Goal: Information Seeking & Learning: Learn about a topic

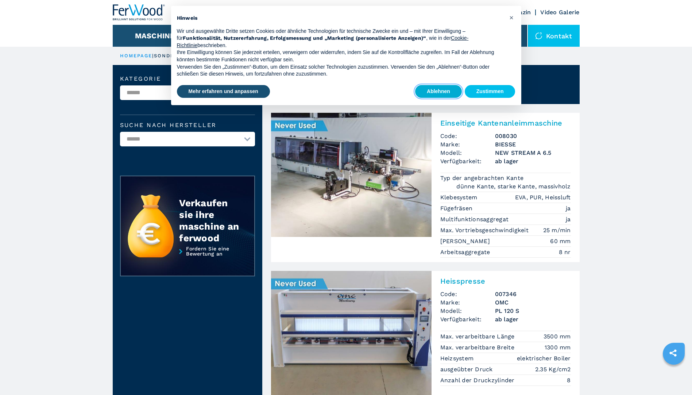
click at [428, 94] on button "Ablehnen" at bounding box center [438, 91] width 47 height 13
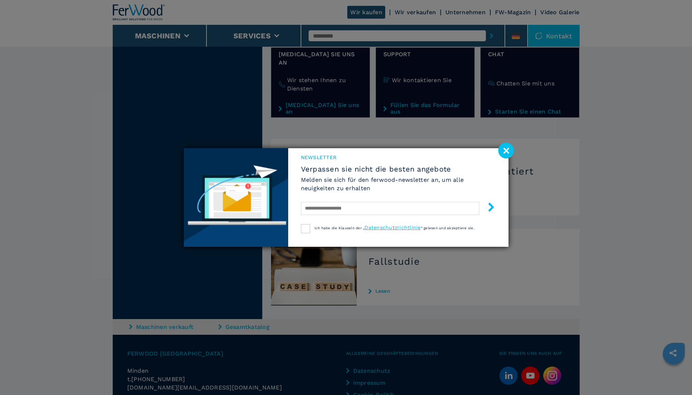
scroll to position [922, 0]
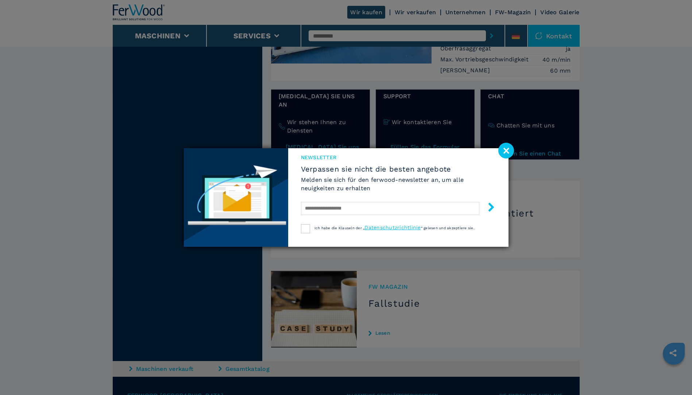
click at [507, 154] on image at bounding box center [506, 151] width 16 height 16
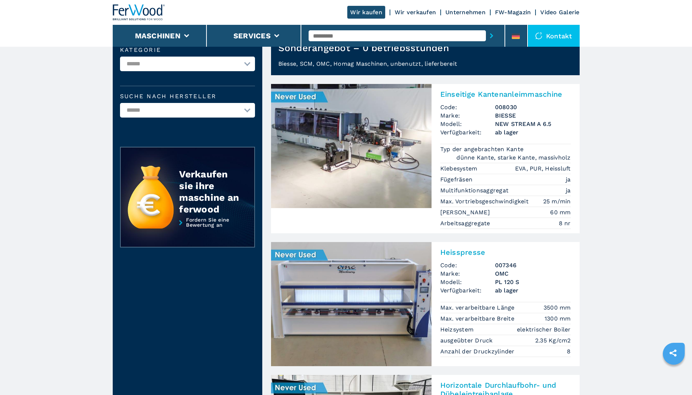
scroll to position [0, 0]
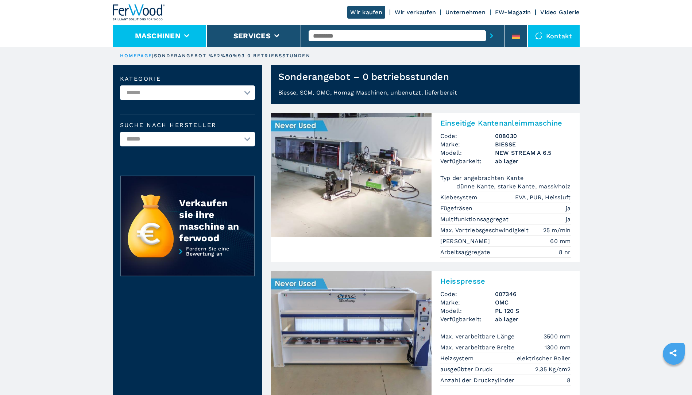
click at [180, 41] on li "Maschinen" at bounding box center [160, 36] width 94 height 22
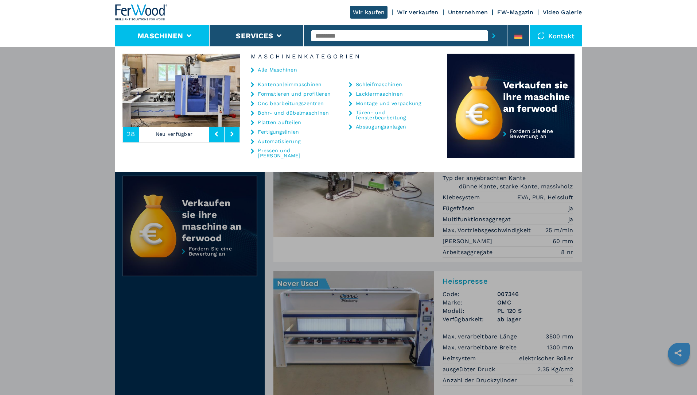
click at [281, 102] on link "Cnc bearbeitungszentren" at bounding box center [291, 103] width 66 height 5
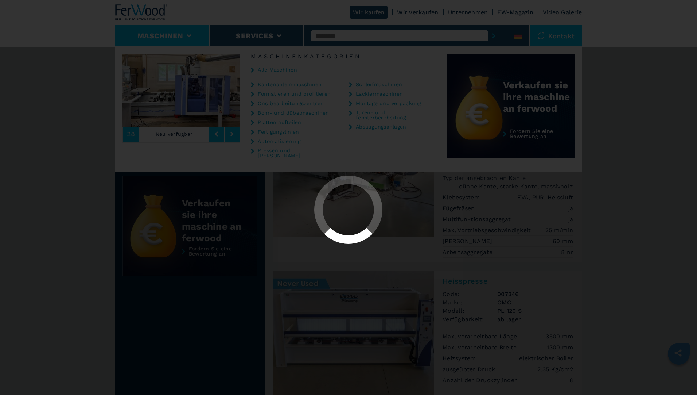
select select "**********"
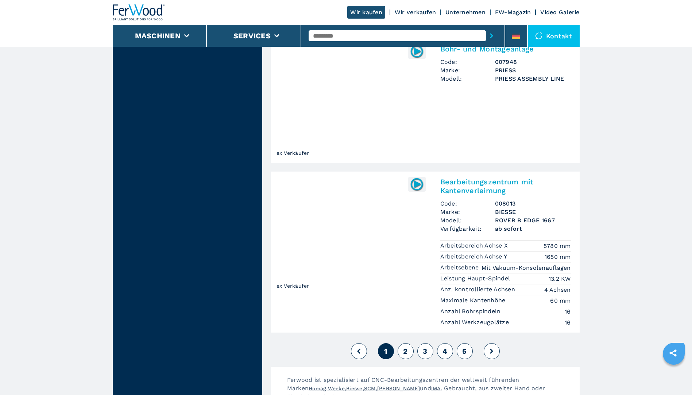
scroll to position [1677, 0]
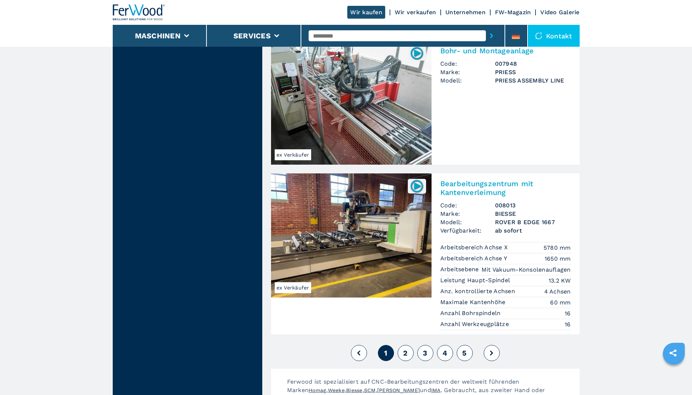
click at [408, 345] on button "2" at bounding box center [405, 353] width 16 height 16
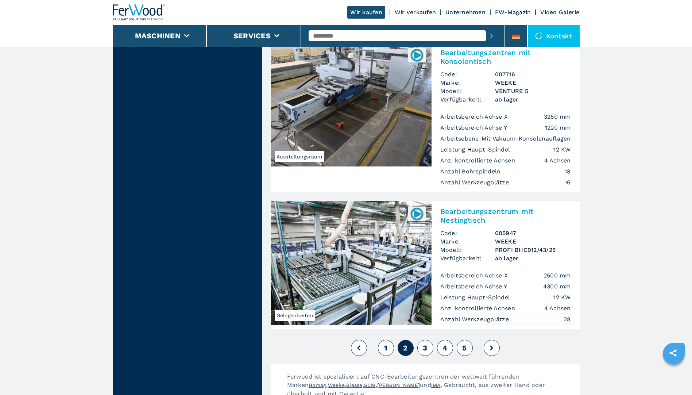
scroll to position [1860, 0]
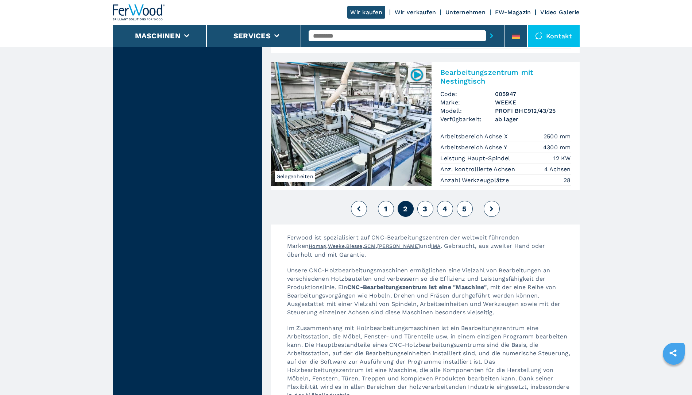
click at [423, 201] on button "3" at bounding box center [425, 209] width 16 height 16
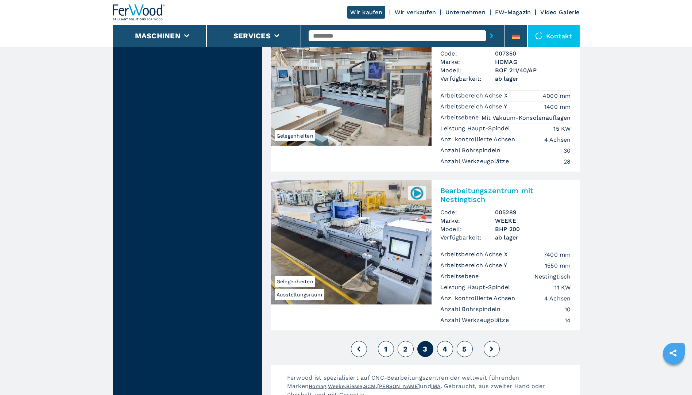
scroll to position [1677, 0]
click at [446, 344] on span "4" at bounding box center [444, 348] width 5 height 9
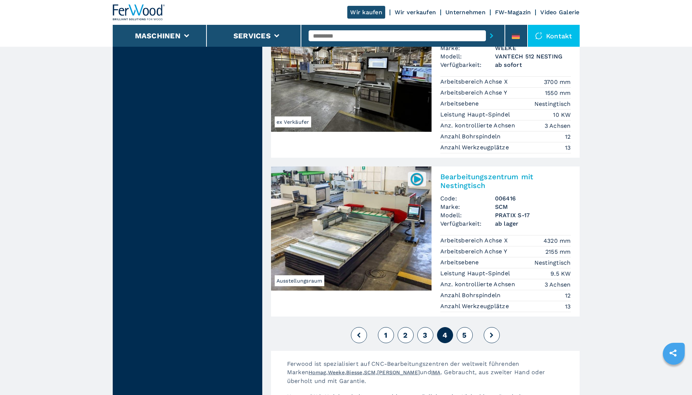
scroll to position [1823, 0]
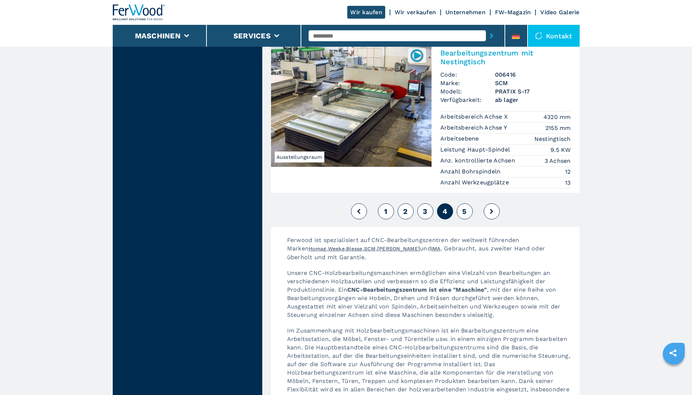
click at [466, 207] on span "5" at bounding box center [464, 211] width 4 height 9
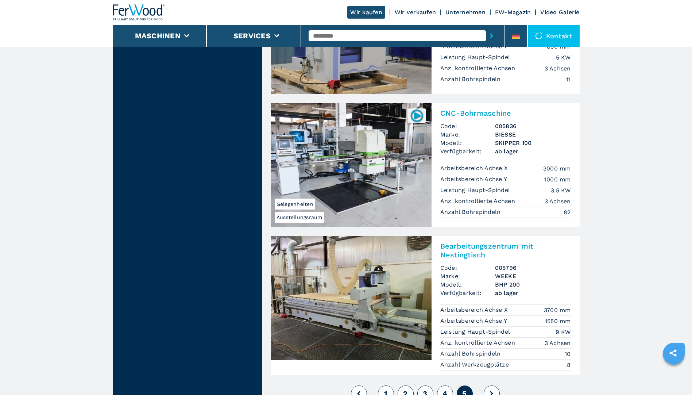
scroll to position [1349, 0]
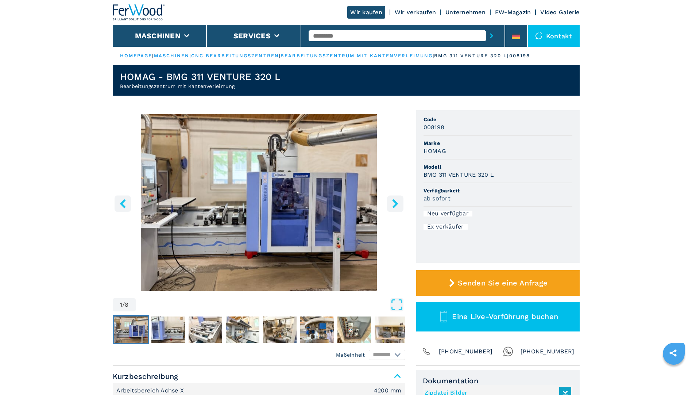
click at [391, 205] on icon "right-button" at bounding box center [395, 203] width 9 height 9
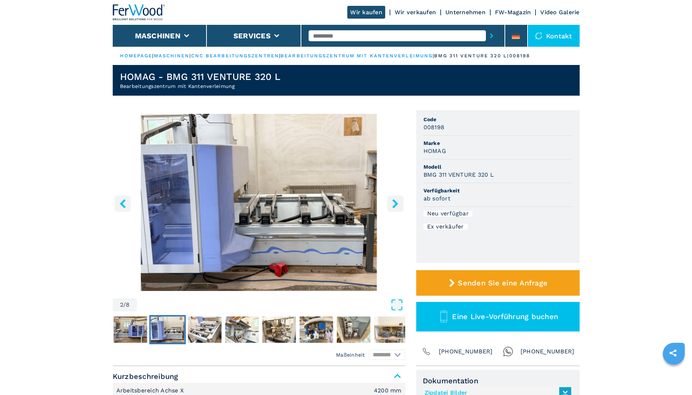
click at [394, 204] on icon "right-button" at bounding box center [395, 203] width 9 height 9
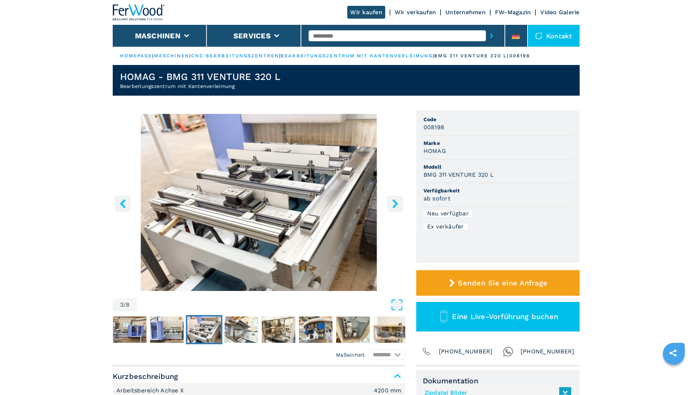
click at [394, 204] on icon "right-button" at bounding box center [395, 203] width 9 height 9
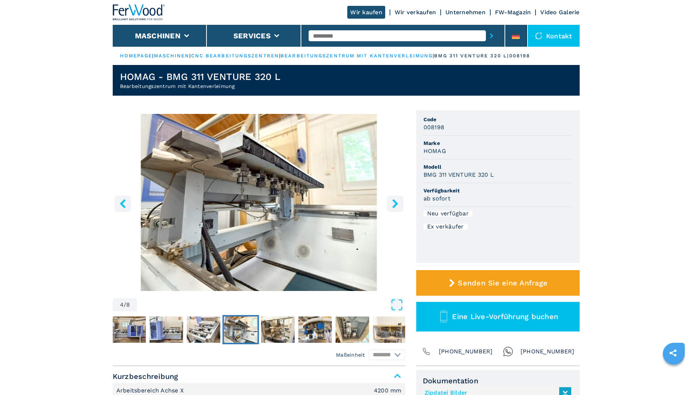
click at [394, 204] on icon "right-button" at bounding box center [395, 203] width 9 height 9
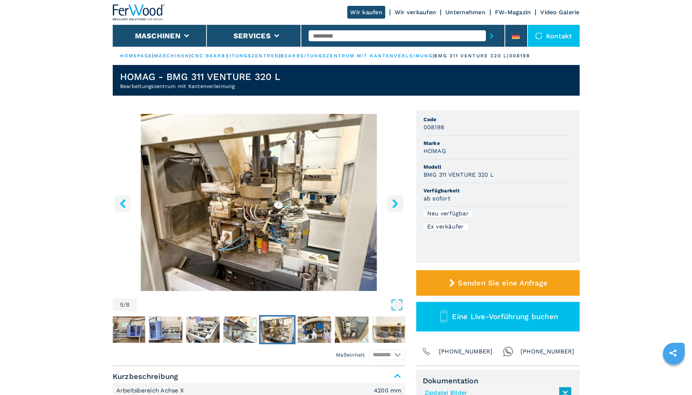
click at [394, 204] on icon "right-button" at bounding box center [395, 203] width 9 height 9
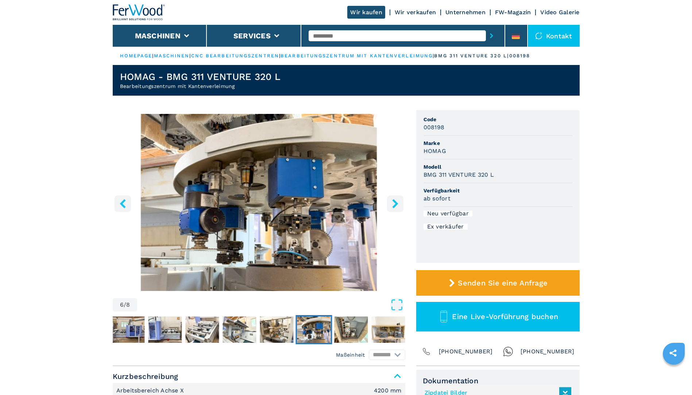
click at [394, 204] on icon "right-button" at bounding box center [395, 203] width 9 height 9
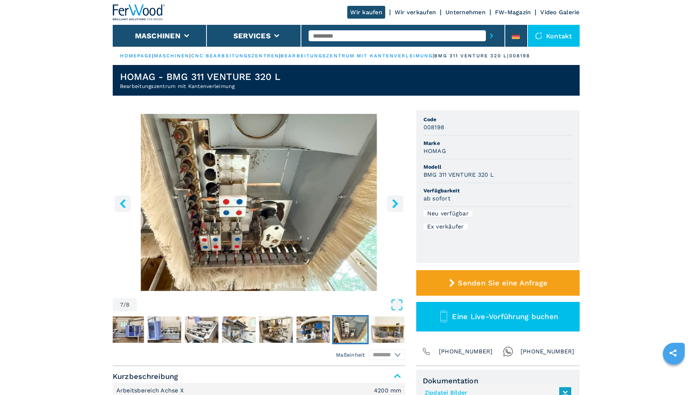
click at [394, 204] on icon "right-button" at bounding box center [395, 203] width 9 height 9
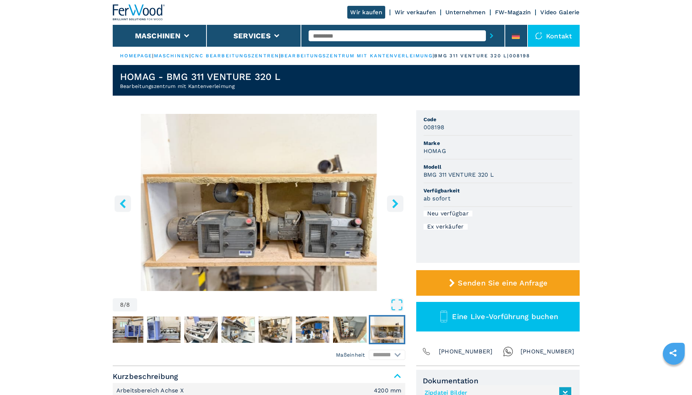
click at [394, 204] on icon "right-button" at bounding box center [395, 203] width 9 height 9
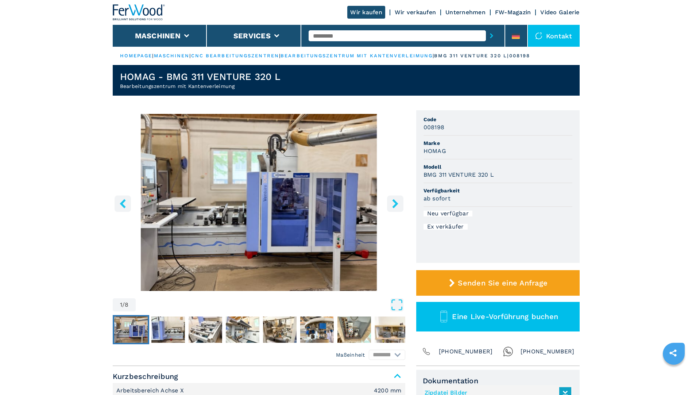
click at [394, 204] on icon "right-button" at bounding box center [395, 203] width 9 height 9
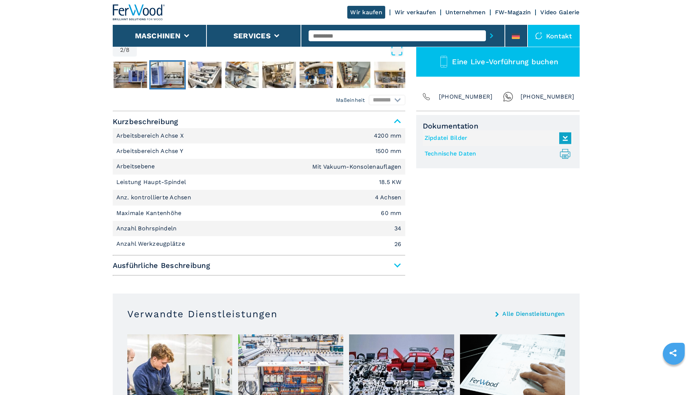
scroll to position [255, 0]
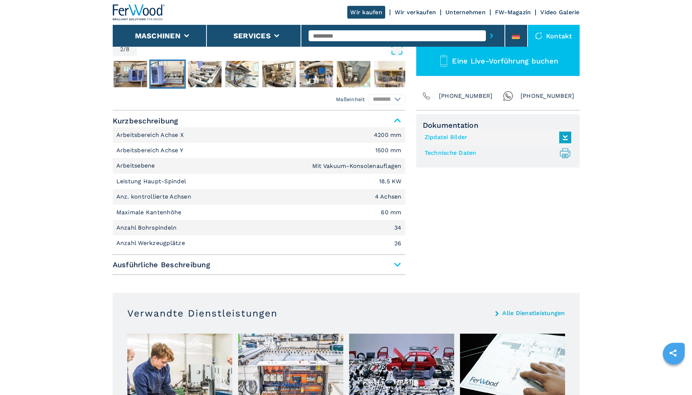
click at [212, 271] on span "Ausführliche Beschreibung" at bounding box center [259, 264] width 292 height 13
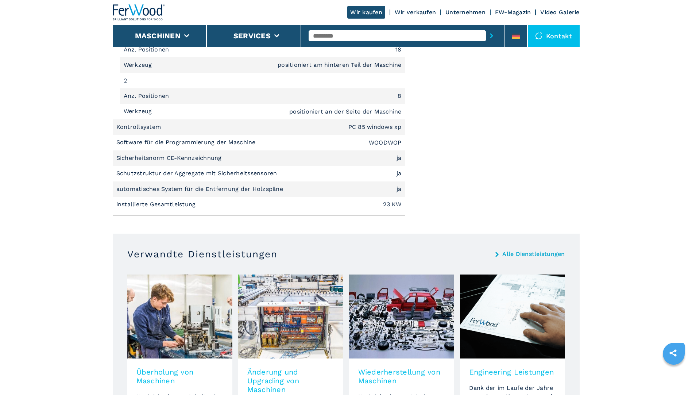
scroll to position [1203, 0]
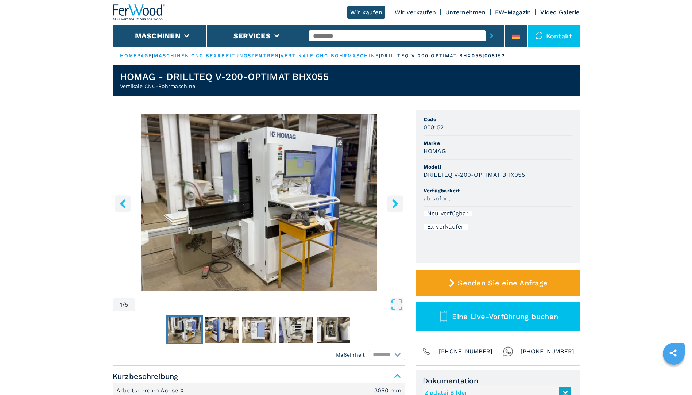
click at [392, 201] on icon "right-button" at bounding box center [395, 203] width 9 height 9
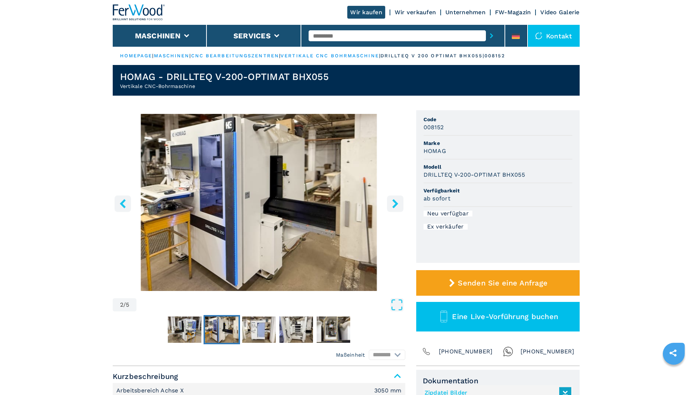
click at [392, 203] on icon "right-button" at bounding box center [395, 203] width 9 height 9
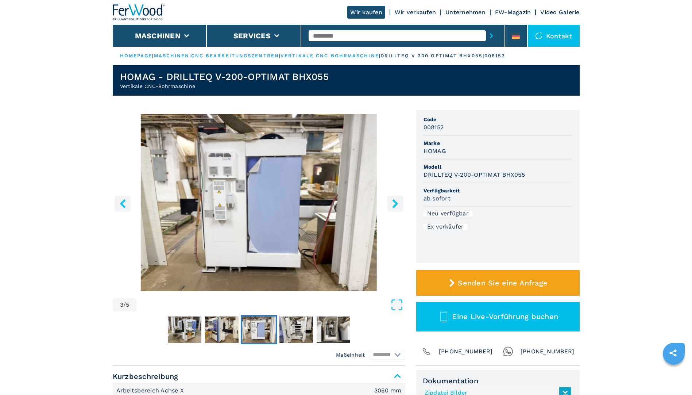
click at [394, 203] on icon "right-button" at bounding box center [395, 203] width 9 height 9
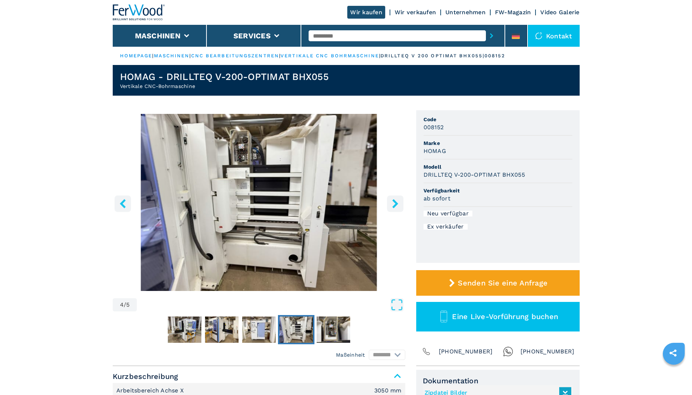
click at [394, 203] on icon "right-button" at bounding box center [395, 203] width 9 height 9
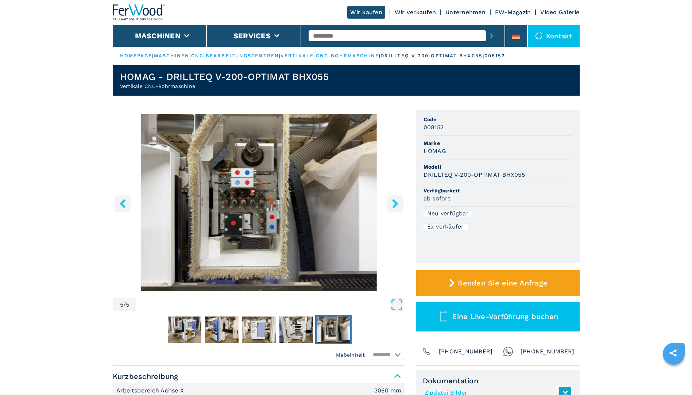
click at [394, 203] on icon "right-button" at bounding box center [395, 203] width 9 height 9
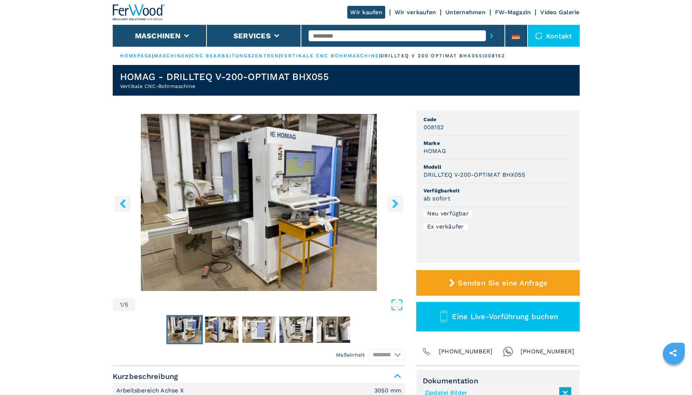
click at [394, 203] on icon "right-button" at bounding box center [395, 203] width 9 height 9
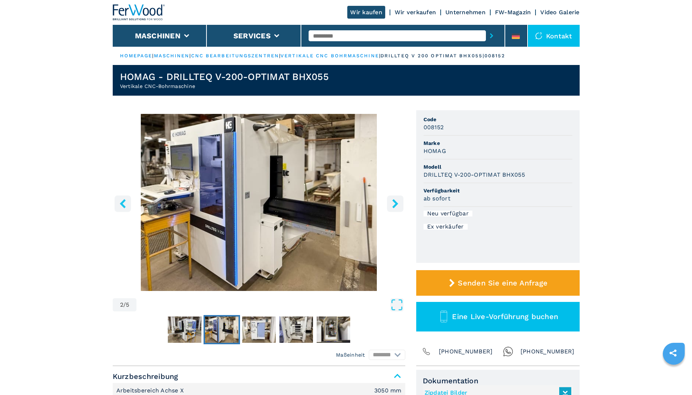
click at [394, 203] on icon "right-button" at bounding box center [395, 203] width 9 height 9
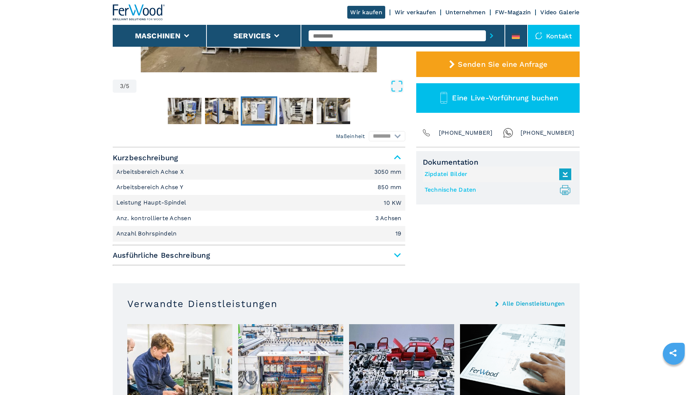
scroll to position [219, 0]
click at [379, 260] on span "Ausführliche Beschreibung" at bounding box center [259, 254] width 292 height 13
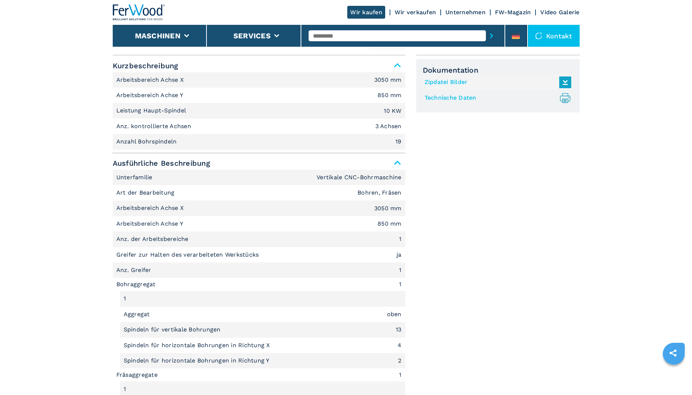
scroll to position [401, 0]
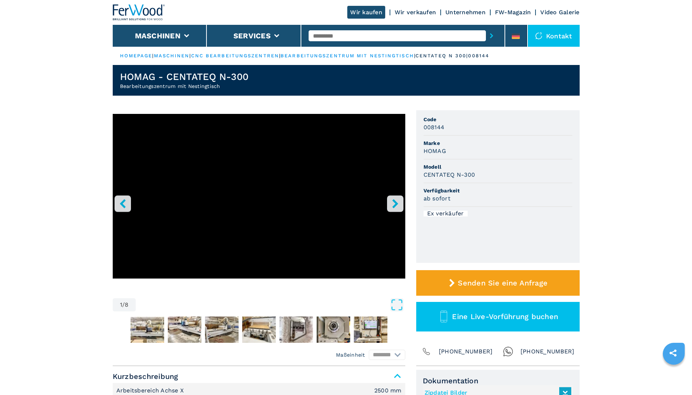
click at [395, 203] on icon "right-button" at bounding box center [395, 203] width 6 height 9
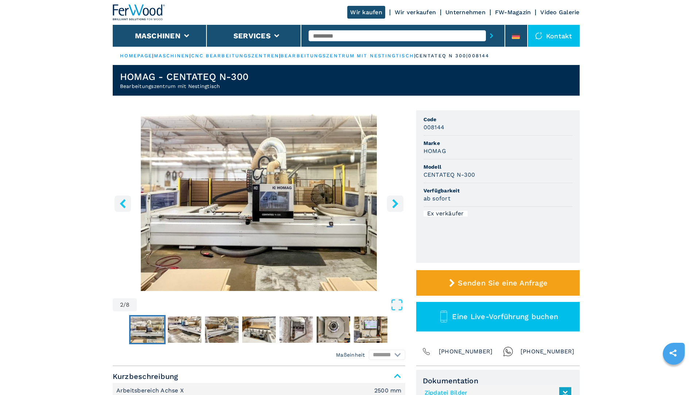
click at [395, 204] on icon "right-button" at bounding box center [395, 203] width 6 height 9
click at [395, 206] on icon "right-button" at bounding box center [395, 203] width 6 height 9
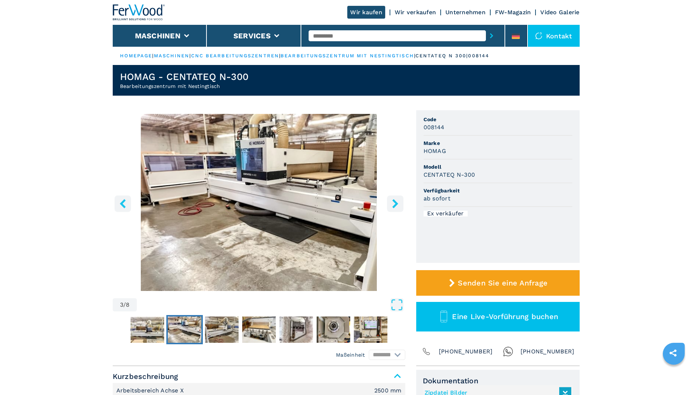
click at [395, 206] on icon "right-button" at bounding box center [395, 203] width 6 height 9
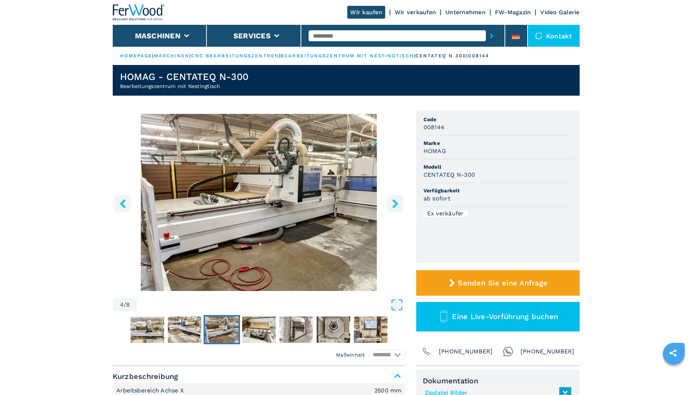
click at [395, 206] on icon "right-button" at bounding box center [395, 203] width 6 height 9
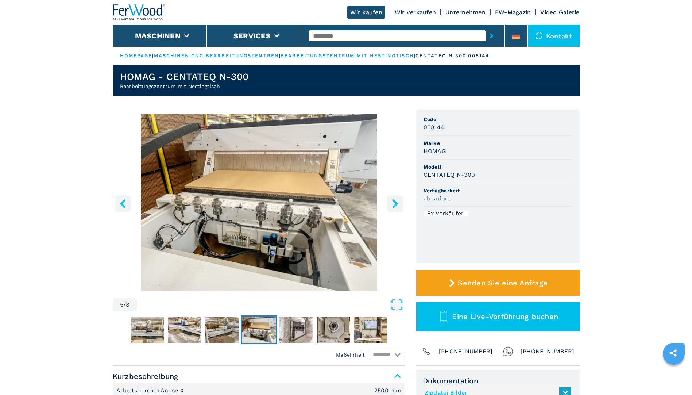
click at [395, 206] on icon "right-button" at bounding box center [395, 203] width 6 height 9
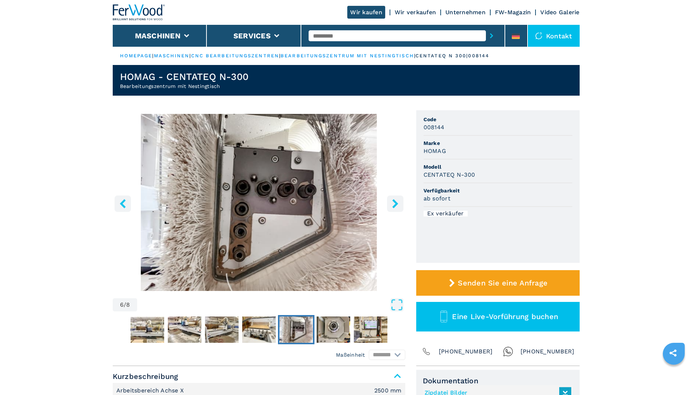
click at [395, 206] on icon "right-button" at bounding box center [395, 203] width 6 height 9
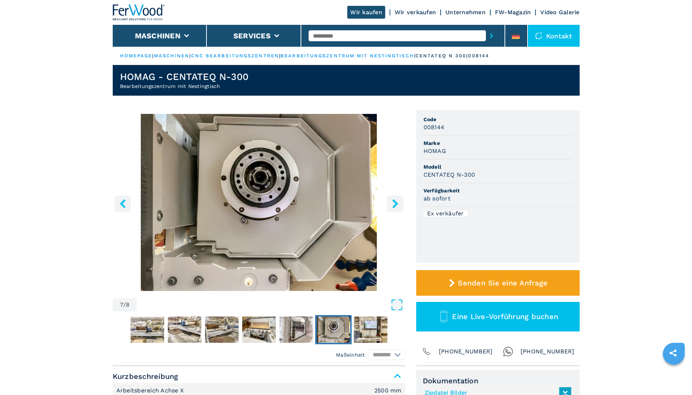
click at [395, 206] on icon "right-button" at bounding box center [395, 203] width 6 height 9
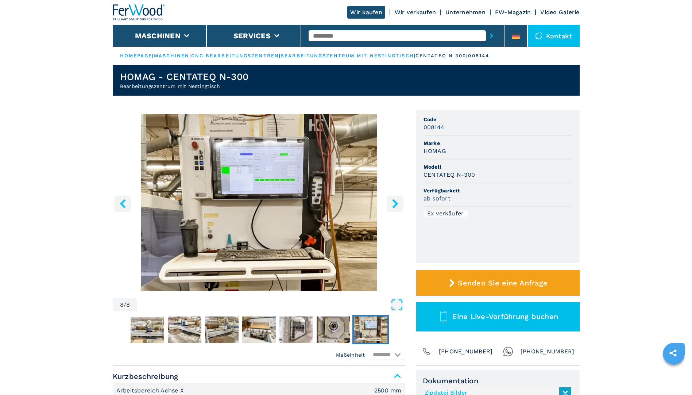
click at [395, 206] on icon "right-button" at bounding box center [395, 203] width 6 height 9
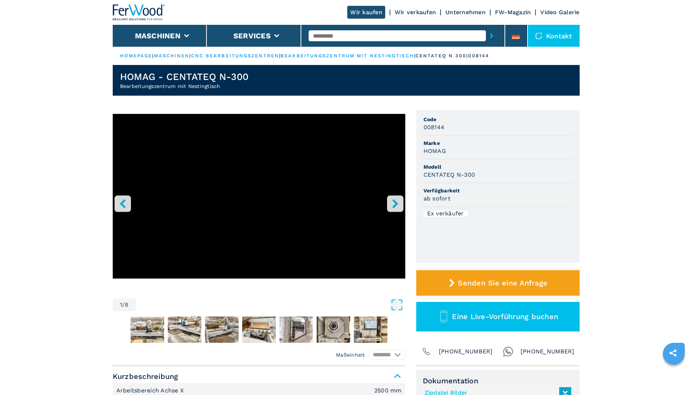
click at [395, 206] on icon "right-button" at bounding box center [395, 203] width 6 height 9
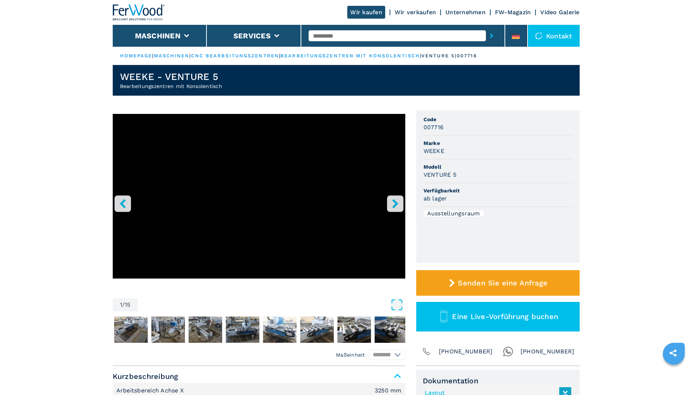
click at [400, 207] on button "right-button" at bounding box center [395, 203] width 16 height 16
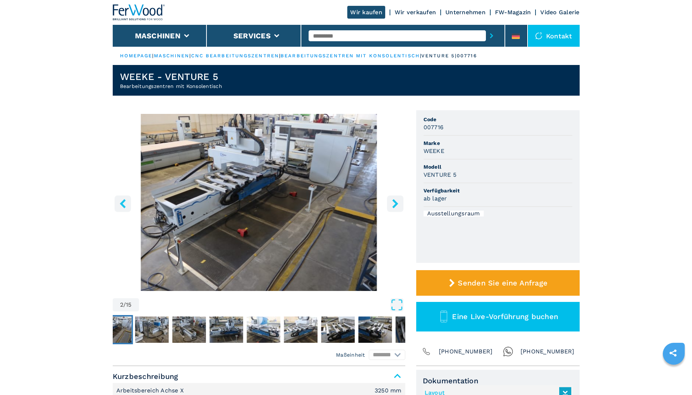
click at [400, 207] on button "right-button" at bounding box center [395, 203] width 16 height 16
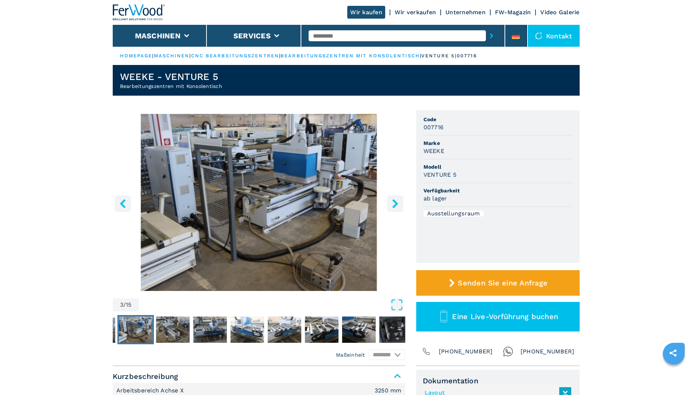
click at [400, 207] on button "right-button" at bounding box center [395, 203] width 16 height 16
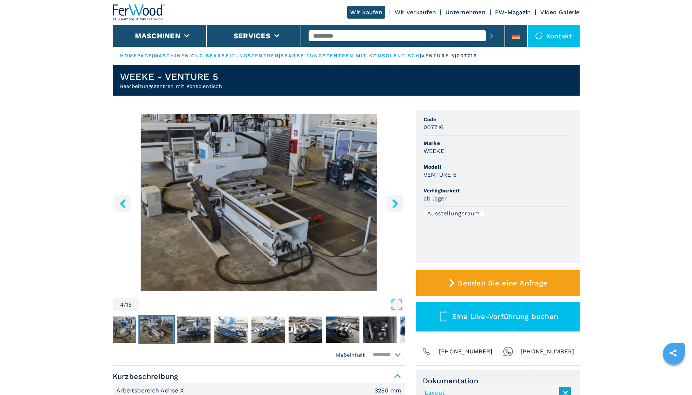
click at [400, 207] on button "right-button" at bounding box center [395, 203] width 16 height 16
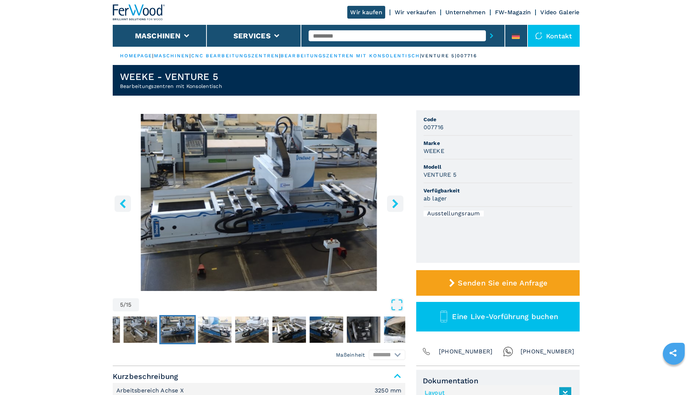
click at [400, 207] on button "right-button" at bounding box center [395, 203] width 16 height 16
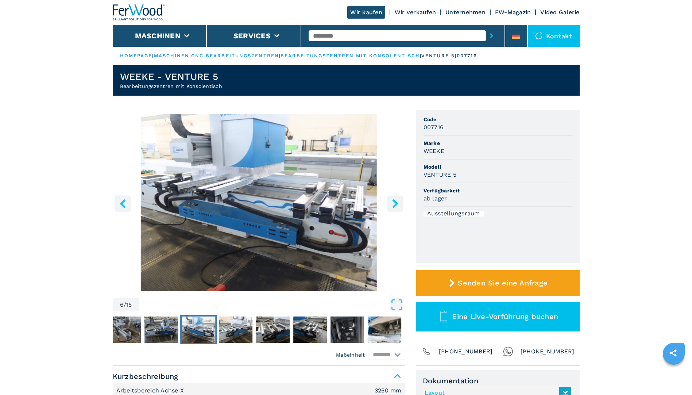
click at [400, 207] on button "right-button" at bounding box center [395, 203] width 16 height 16
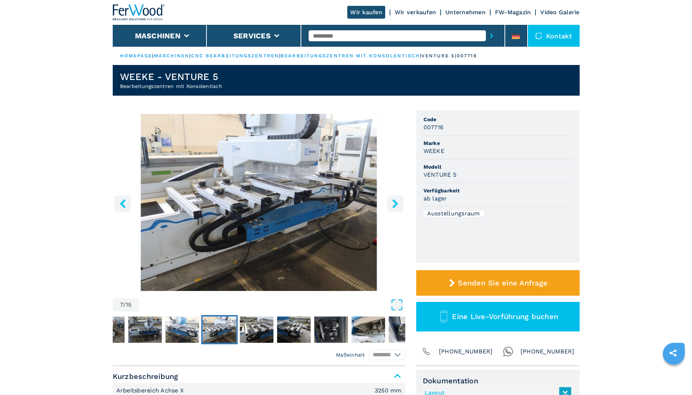
click at [400, 207] on button "right-button" at bounding box center [395, 203] width 16 height 16
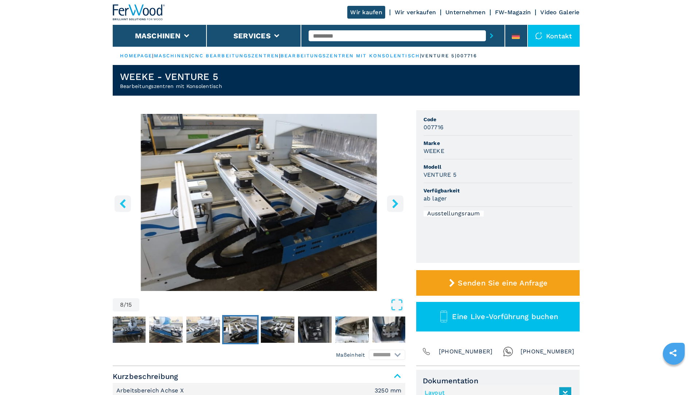
click at [400, 207] on button "right-button" at bounding box center [395, 203] width 16 height 16
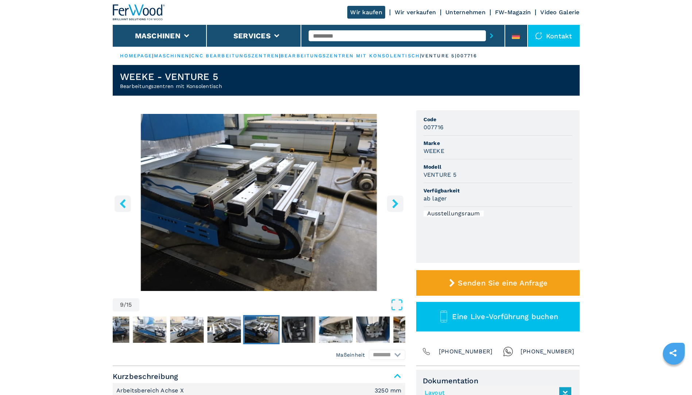
click at [400, 207] on button "right-button" at bounding box center [395, 203] width 16 height 16
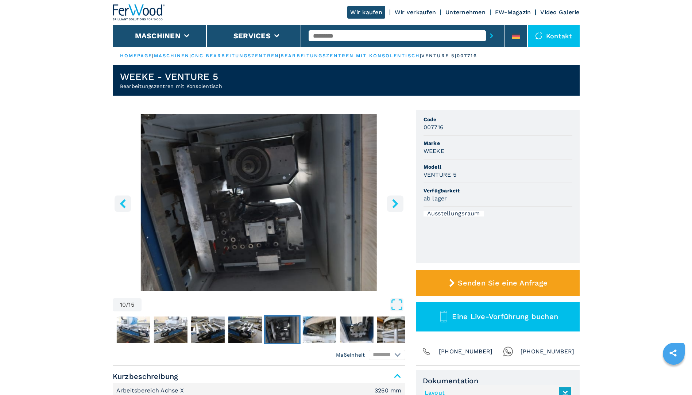
click at [400, 207] on button "right-button" at bounding box center [395, 203] width 16 height 16
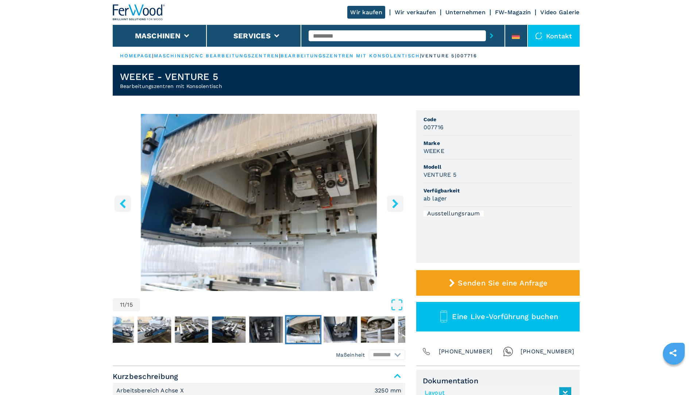
click at [400, 207] on button "right-button" at bounding box center [395, 203] width 16 height 16
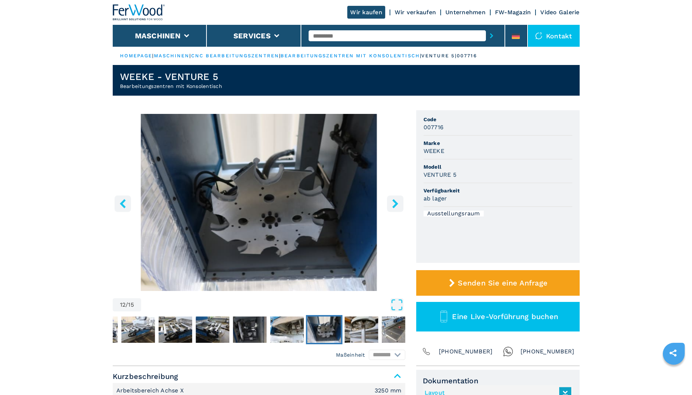
click at [400, 207] on button "right-button" at bounding box center [395, 203] width 16 height 16
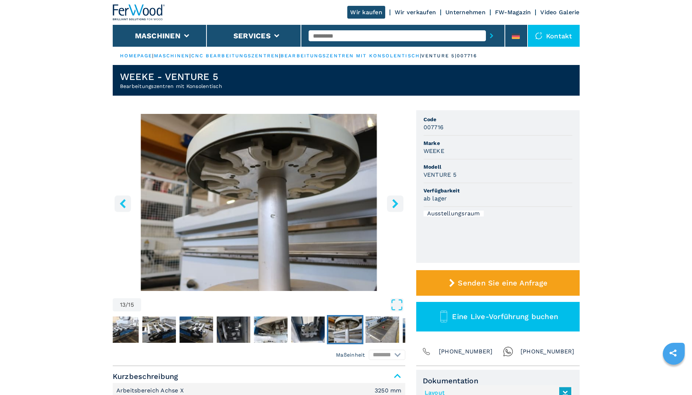
click at [123, 206] on icon "left-button" at bounding box center [122, 203] width 9 height 9
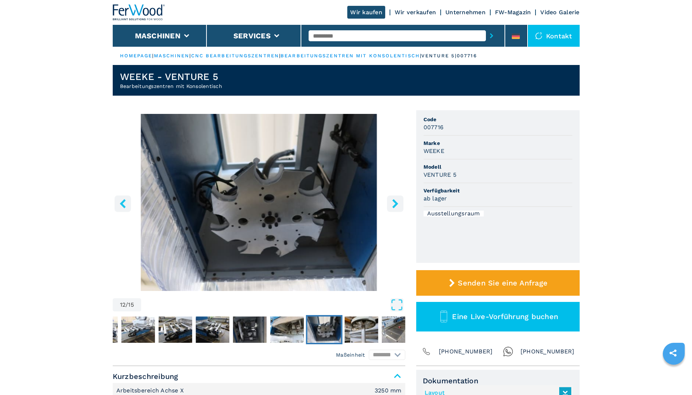
click at [391, 205] on icon "right-button" at bounding box center [395, 203] width 9 height 9
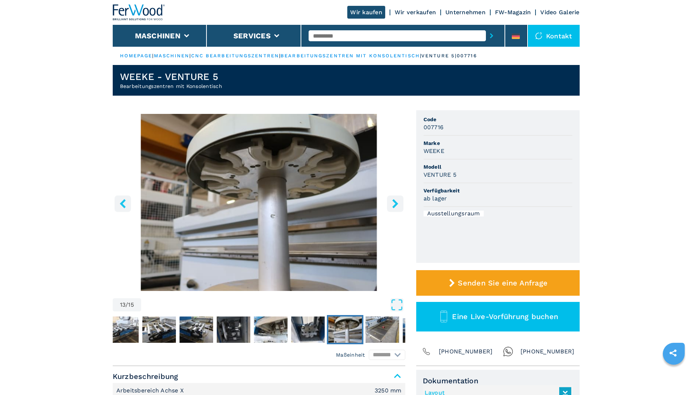
click at [391, 205] on icon "right-button" at bounding box center [395, 203] width 9 height 9
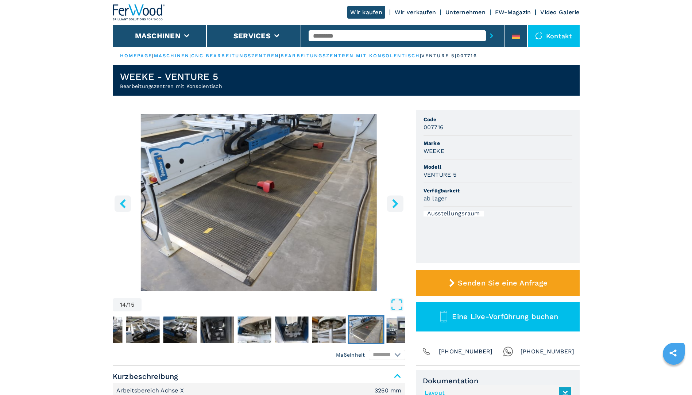
click at [391, 203] on icon "right-button" at bounding box center [395, 203] width 9 height 9
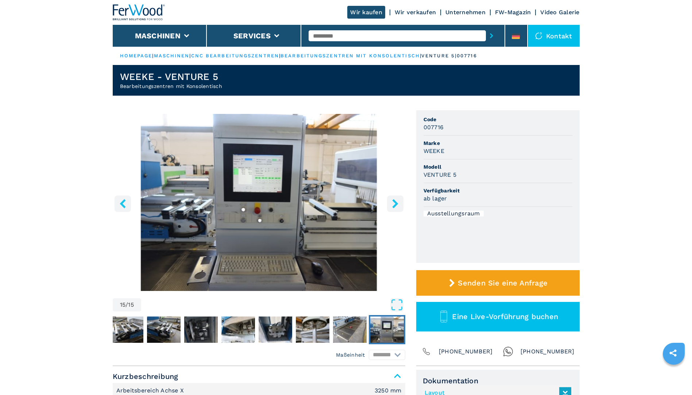
click at [391, 201] on icon "right-button" at bounding box center [395, 203] width 9 height 9
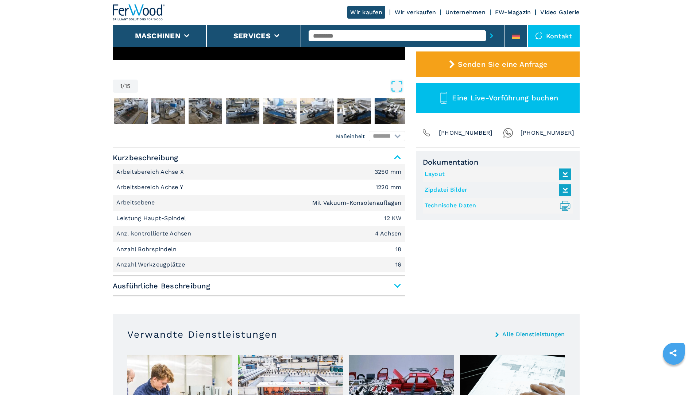
scroll to position [219, 0]
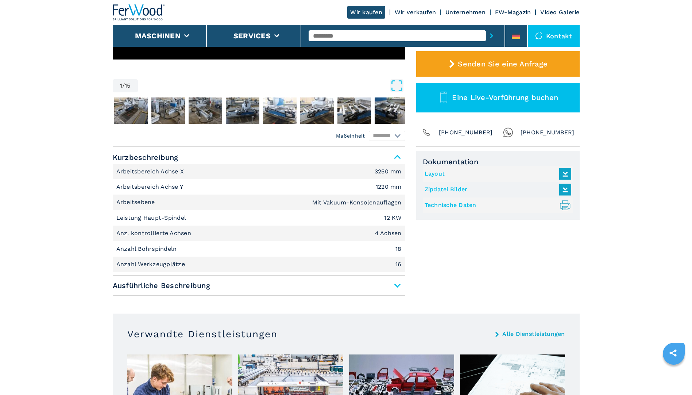
click at [399, 289] on span "Ausführliche Beschreibung" at bounding box center [259, 285] width 292 height 13
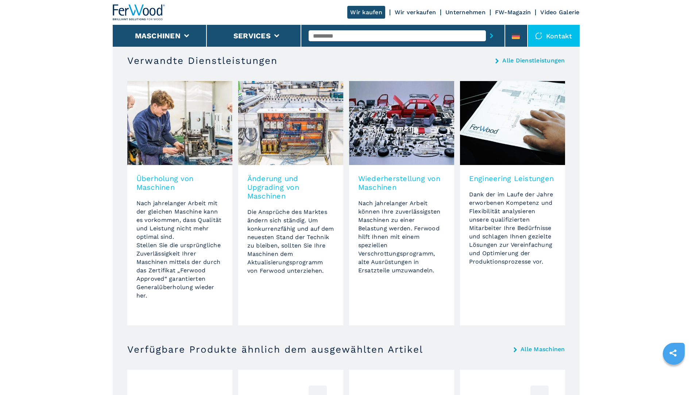
scroll to position [1386, 0]
